Goal: Task Accomplishment & Management: Complete application form

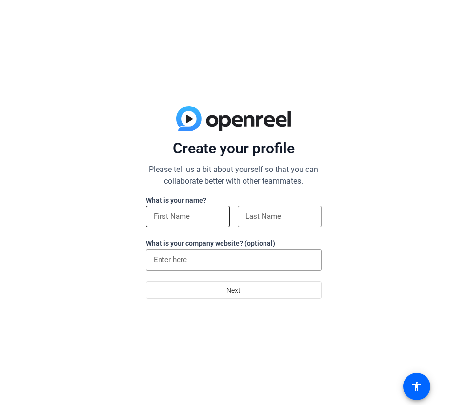
click at [206, 209] on div at bounding box center [188, 216] width 68 height 21
type input "[PERSON_NAME]"
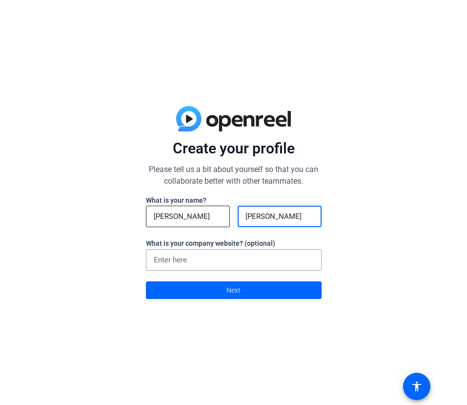
type input "[PERSON_NAME]"
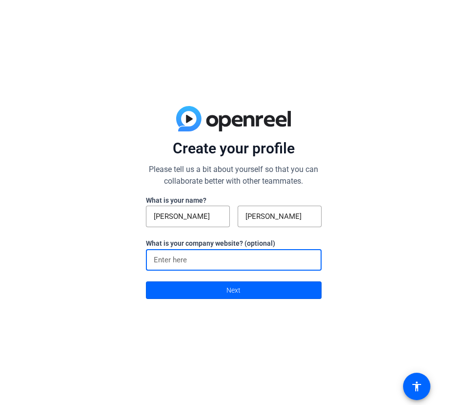
type input "O"
click at [225, 292] on span at bounding box center [233, 289] width 175 height 23
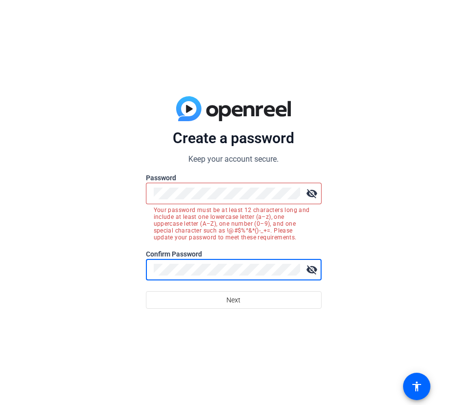
click at [286, 345] on div "Create a password Keep your account secure. Password visibility_off Your passwo…" at bounding box center [233, 202] width 467 height 405
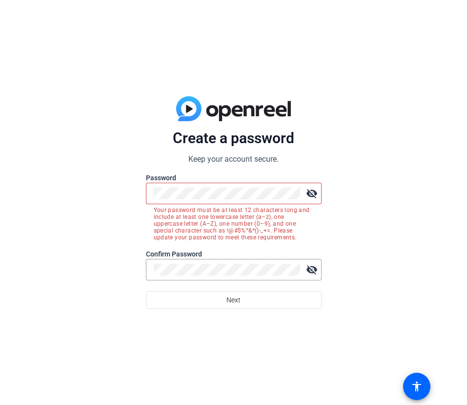
click at [313, 194] on mat-icon "visibility_off" at bounding box center [312, 194] width 20 height 20
click at [151, 195] on div "visibility" at bounding box center [234, 193] width 176 height 21
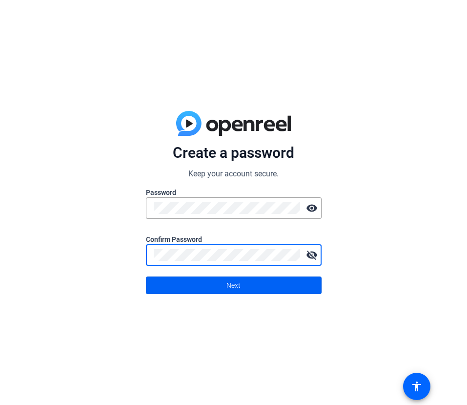
click at [235, 285] on span "Next" at bounding box center [234, 285] width 14 height 19
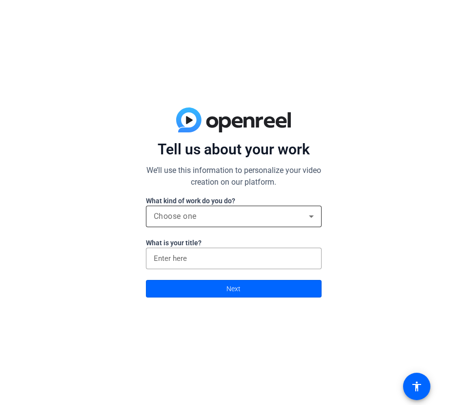
click at [221, 218] on div "Choose one" at bounding box center [231, 216] width 155 height 12
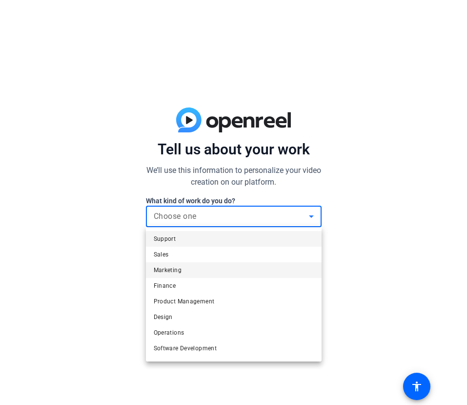
click at [217, 276] on mat-option "Marketing" at bounding box center [234, 270] width 176 height 16
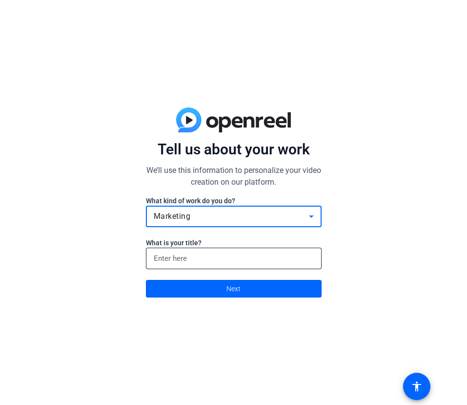
click at [220, 261] on input at bounding box center [234, 258] width 160 height 12
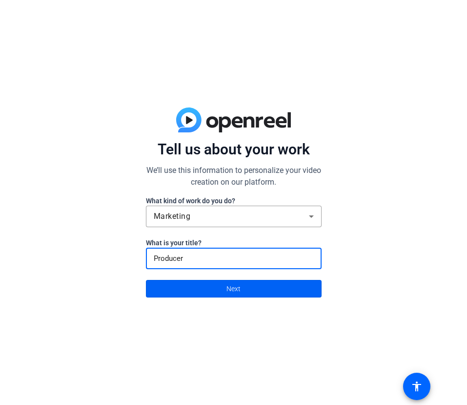
type input "Producer"
click at [265, 286] on span at bounding box center [233, 288] width 175 height 23
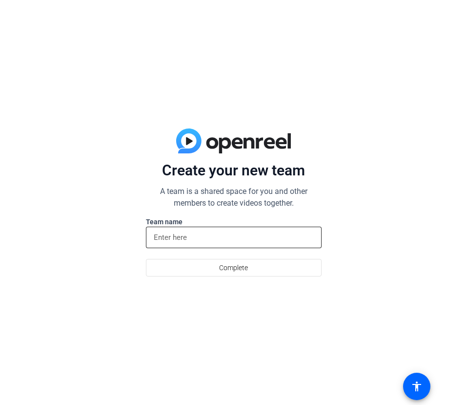
click at [244, 238] on input at bounding box center [234, 237] width 160 height 12
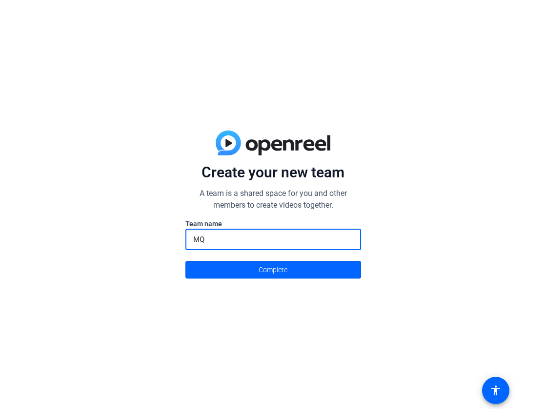
type input "M"
type input "Oddity"
click at [306, 271] on span at bounding box center [273, 269] width 175 height 23
